Goal: Task Accomplishment & Management: Manage account settings

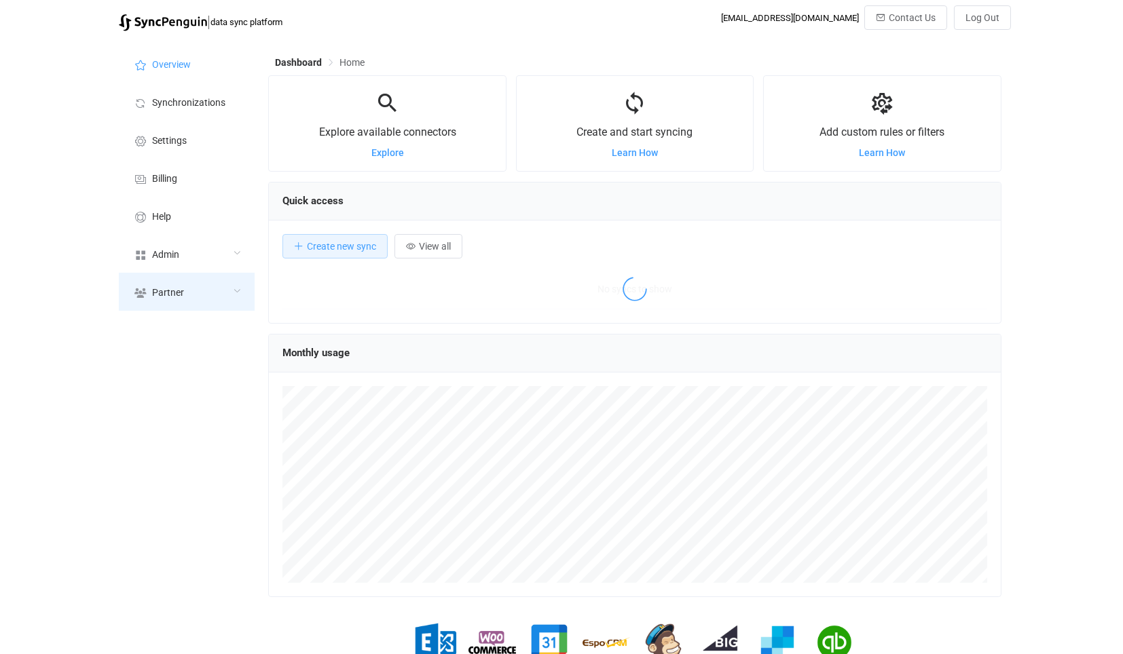
scroll to position [263, 732]
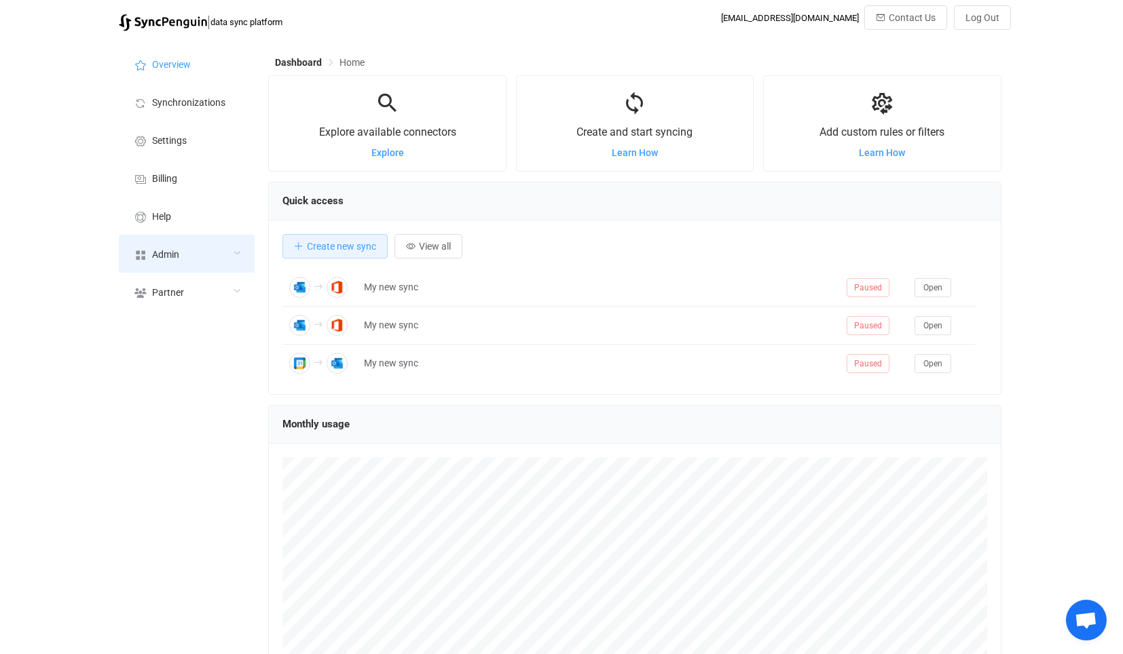
click at [157, 251] on span "Admin" at bounding box center [165, 255] width 27 height 11
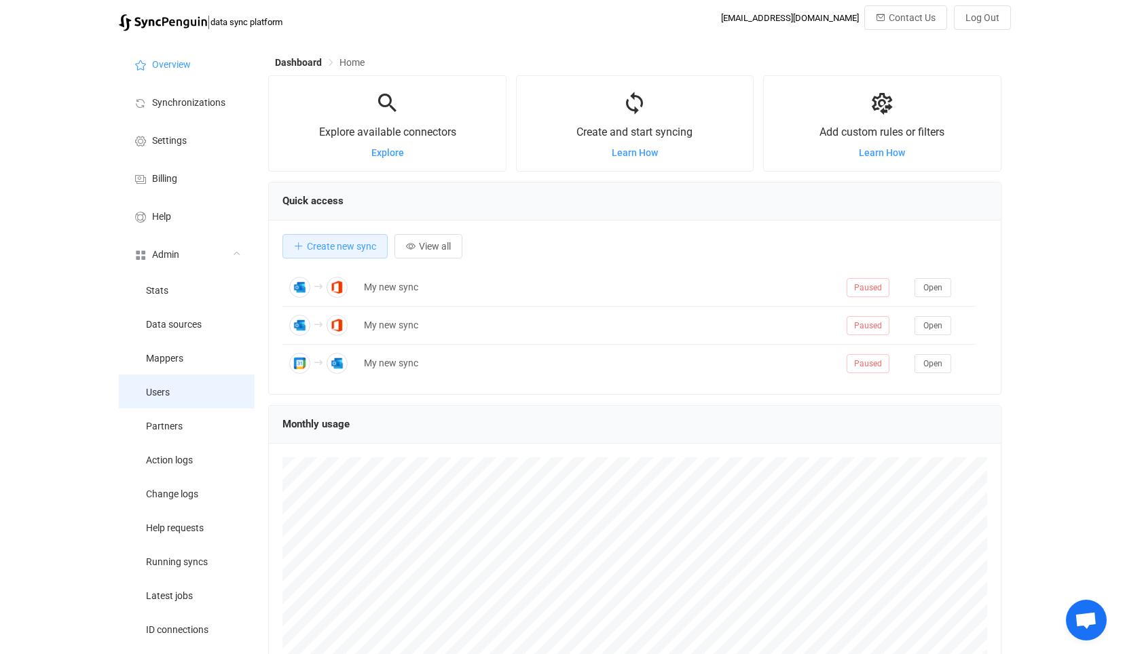
click at [210, 401] on li "Users" at bounding box center [187, 392] width 136 height 34
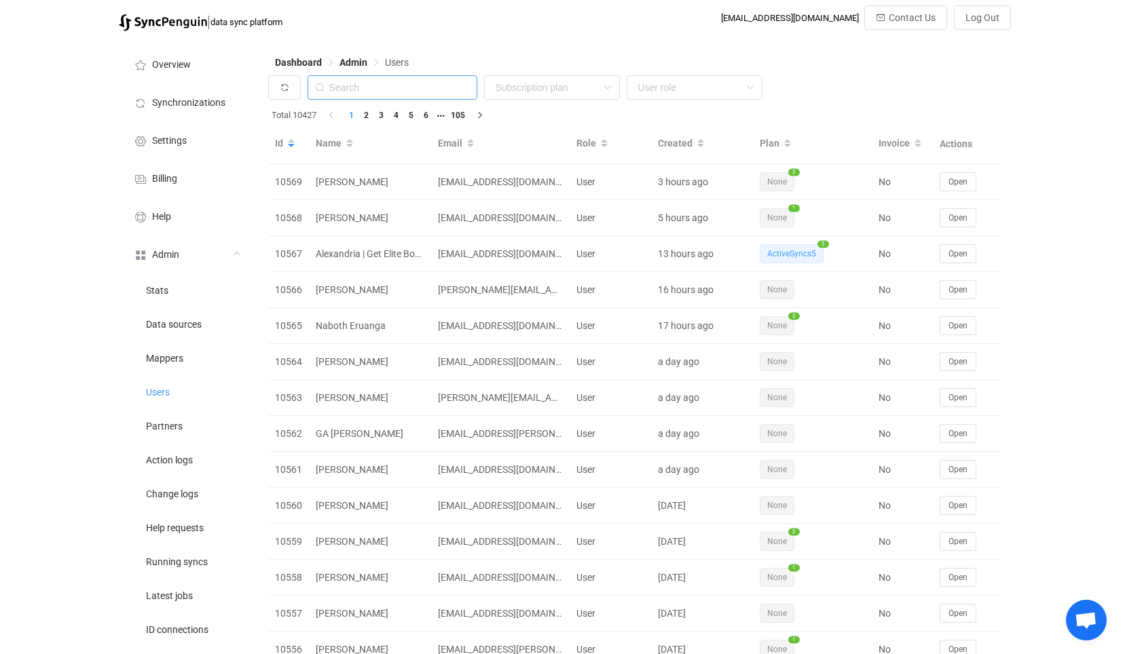
click at [432, 88] on input "text" at bounding box center [393, 87] width 170 height 24
paste input "[EMAIL_ADDRESS][DOMAIN_NAME]"
type input "[EMAIL_ADDRESS][DOMAIN_NAME]"
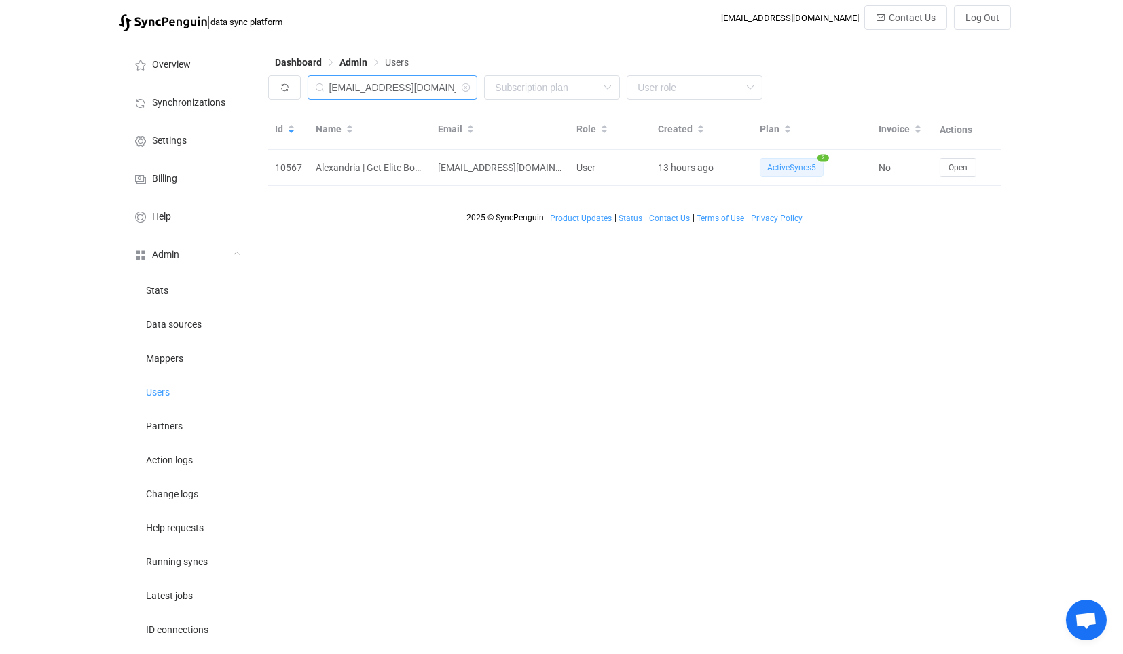
click at [397, 87] on input "[EMAIL_ADDRESS][DOMAIN_NAME]" at bounding box center [393, 87] width 170 height 24
